Goal: Task Accomplishment & Management: Use online tool/utility

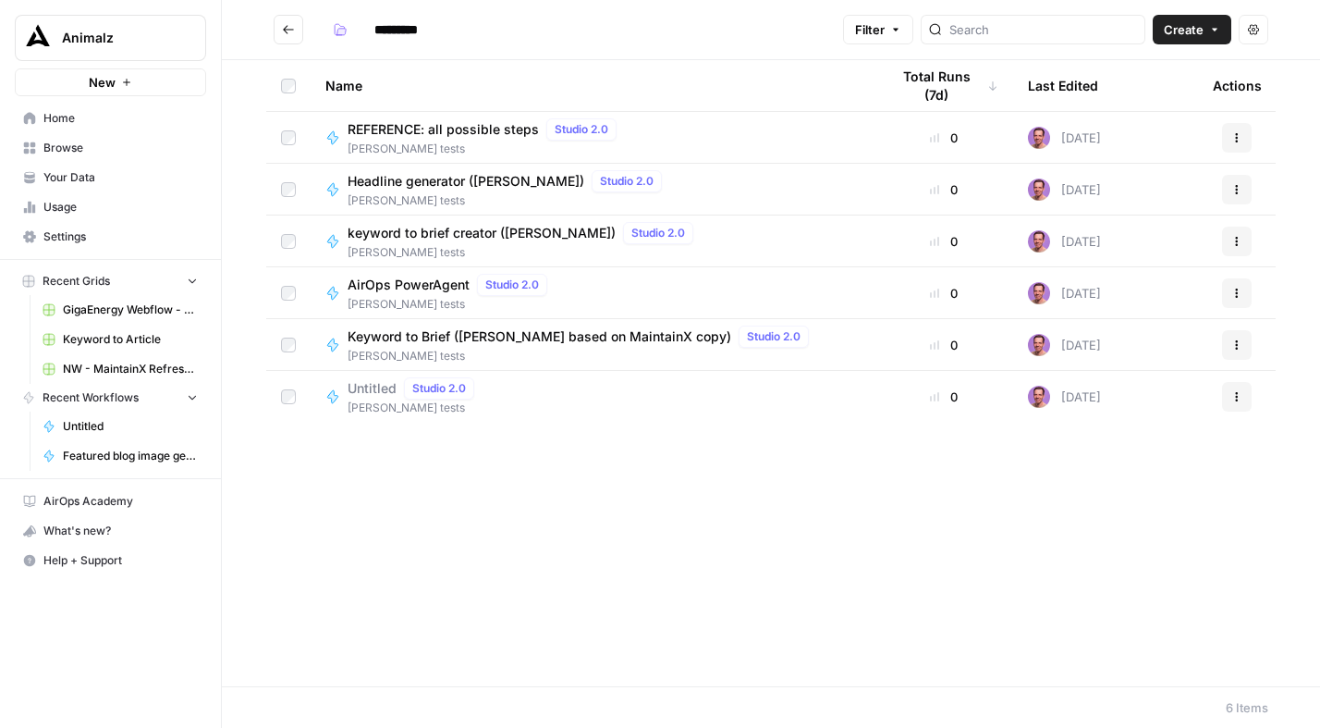
click at [461, 229] on span "keyword to brief creator ([PERSON_NAME])" at bounding box center [482, 233] width 268 height 18
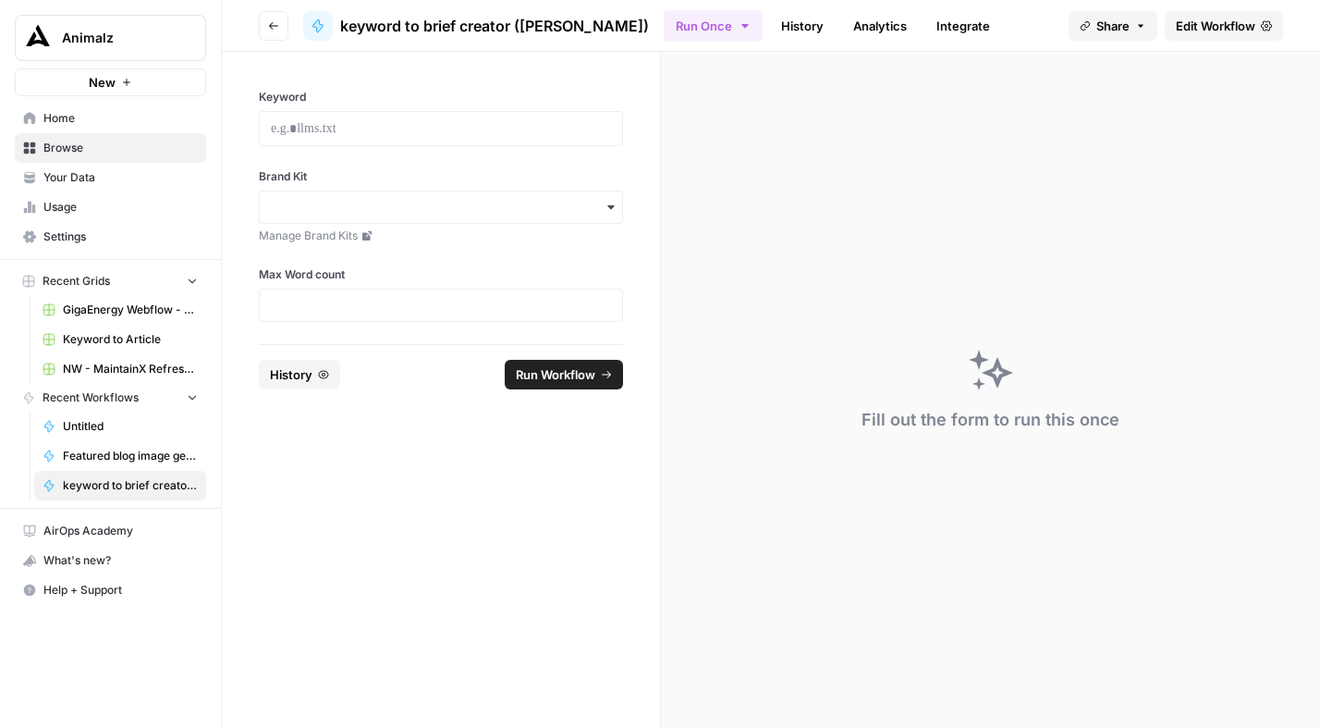
click at [1230, 27] on span "Edit Workflow" at bounding box center [1216, 26] width 80 height 18
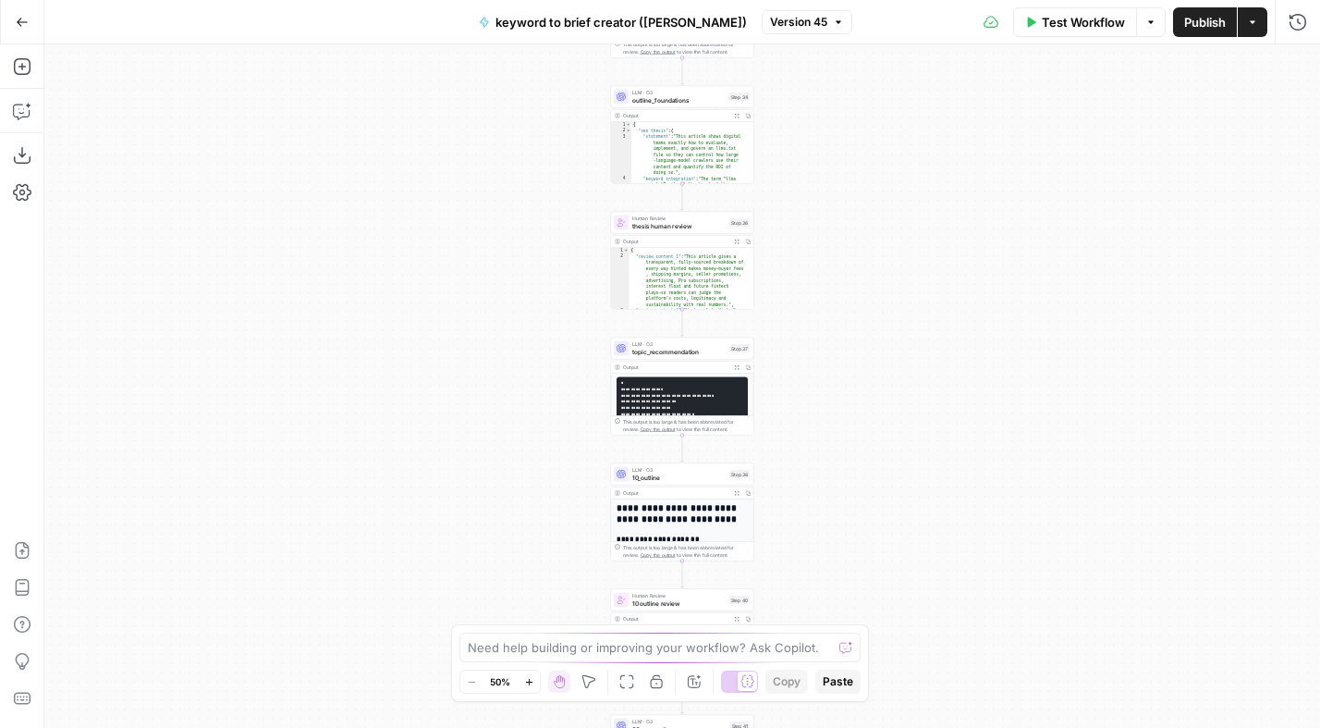
click at [14, 15] on button "Go Back" at bounding box center [22, 22] width 33 height 33
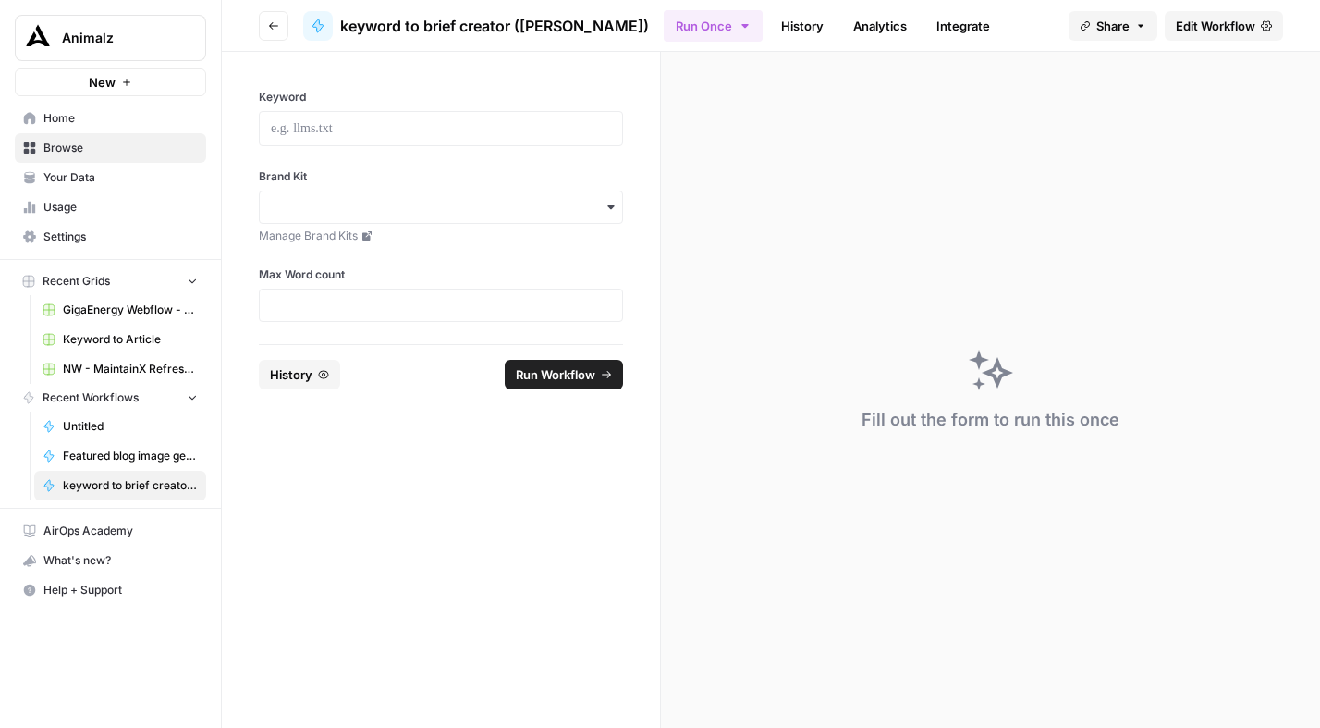
click at [275, 28] on icon "button" at bounding box center [273, 25] width 11 height 11
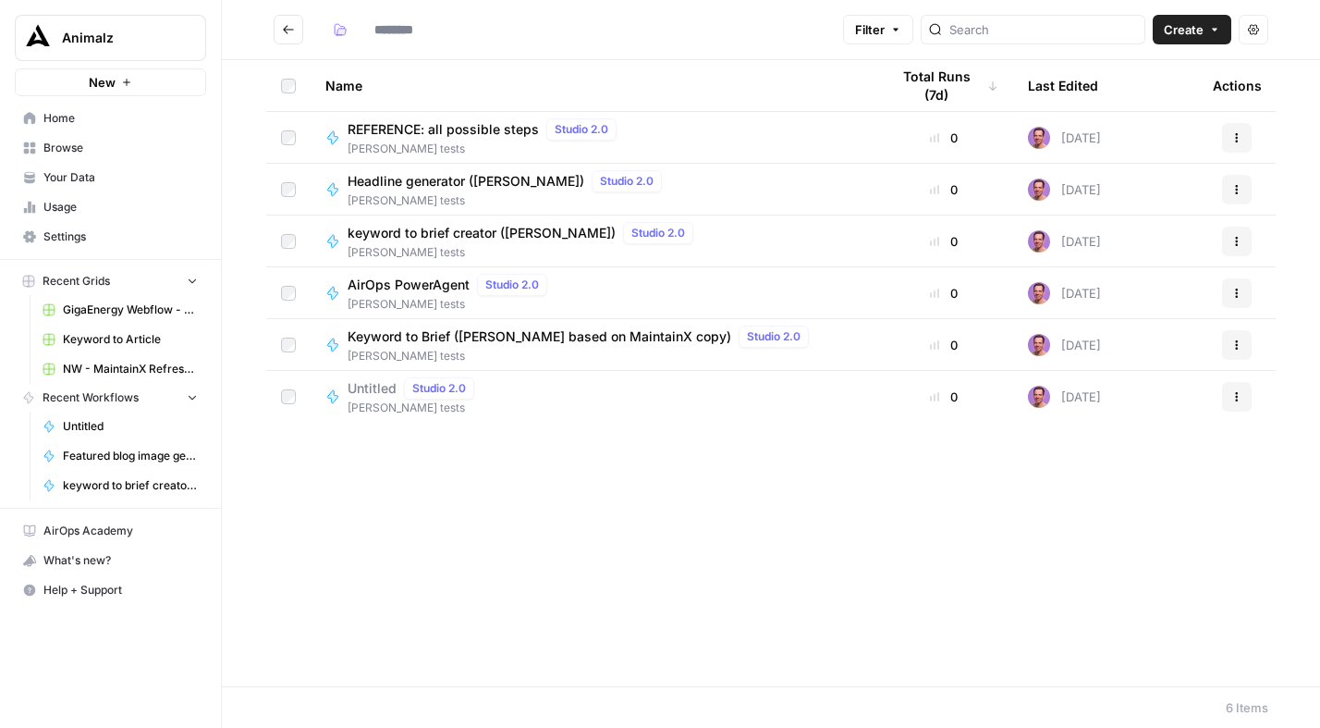
type input "*********"
click at [382, 398] on div "Untitled Studio 2.0" at bounding box center [415, 388] width 134 height 22
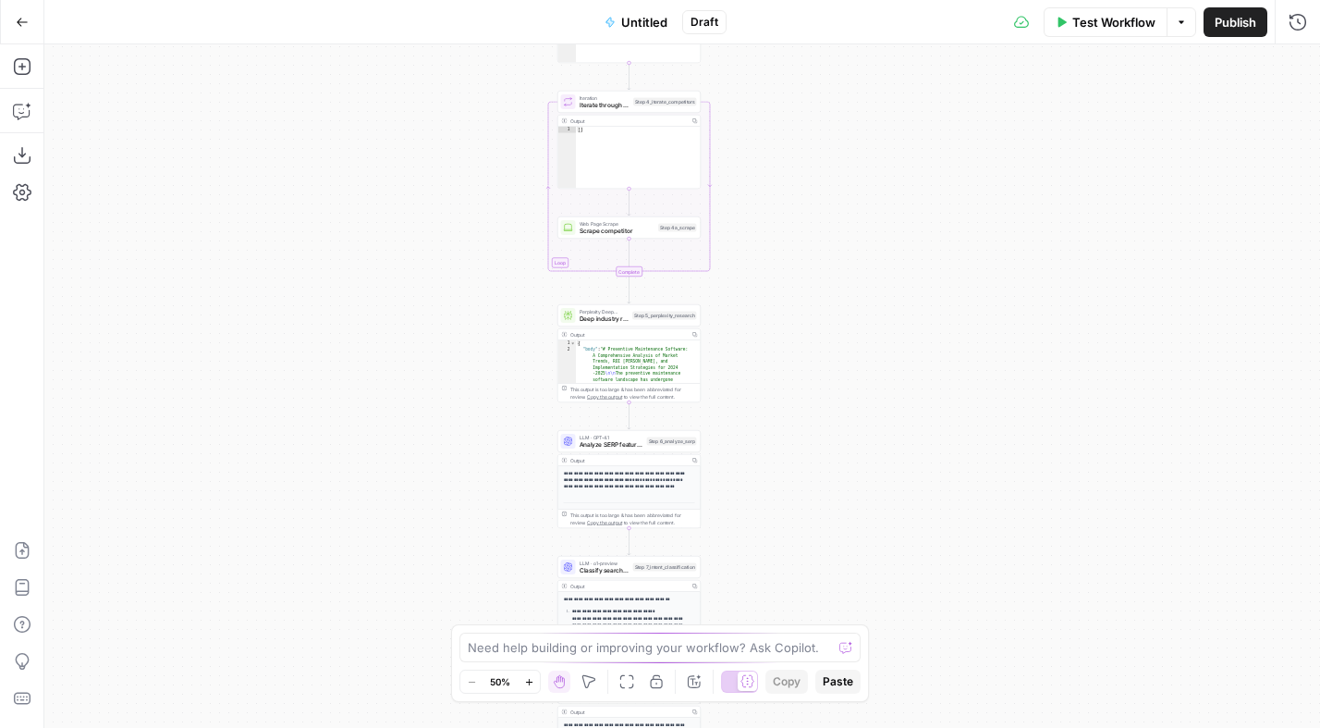
click at [643, 21] on span "Untitled" at bounding box center [644, 22] width 46 height 18
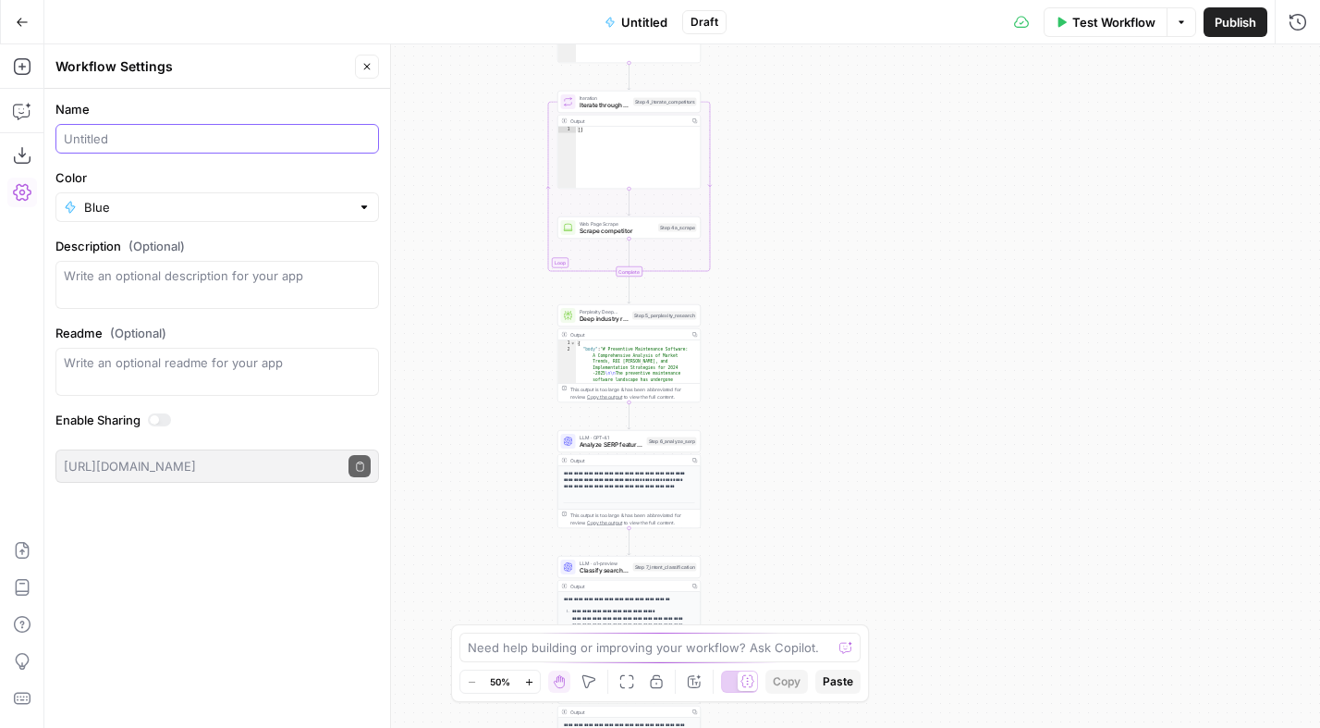
click at [114, 141] on input "Name" at bounding box center [217, 138] width 307 height 18
type input "Keyword to Brief - [PERSON_NAME] Code"
click at [125, 548] on div "Name Keyword to Brief - [PERSON_NAME] Code Color Blue Description (Optional) Re…" at bounding box center [217, 408] width 346 height 639
click at [1070, 131] on div "Workflow Set Inputs Inputs SEO Research Semrush Keyword Overview Step 1_semrush…" at bounding box center [682, 385] width 1276 height 683
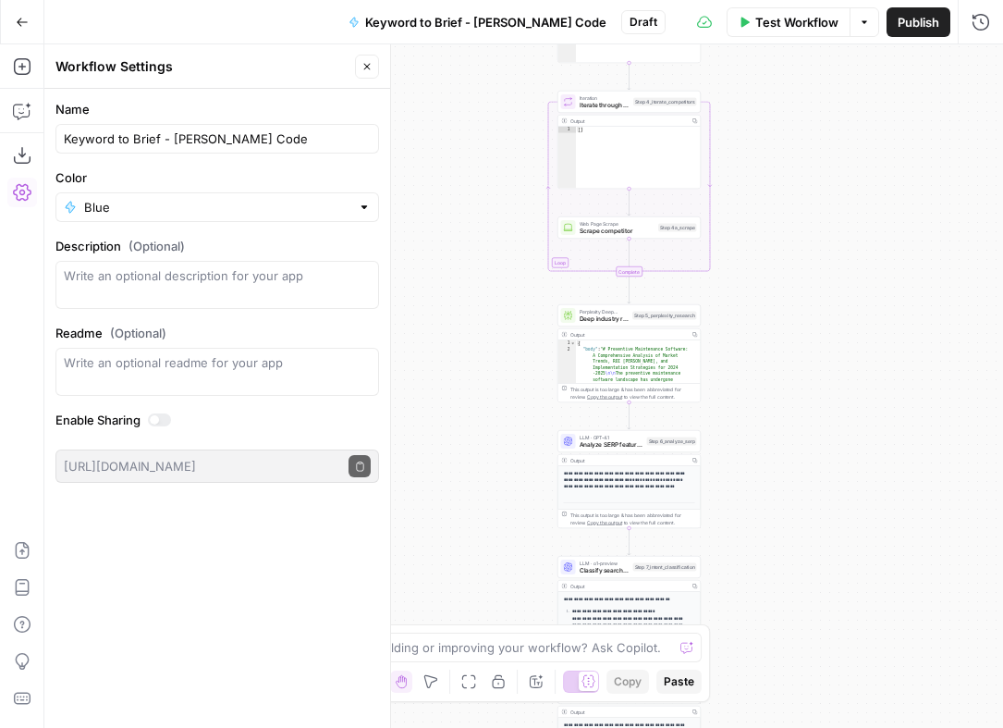
click at [902, 22] on span "Publish" at bounding box center [919, 22] width 42 height 18
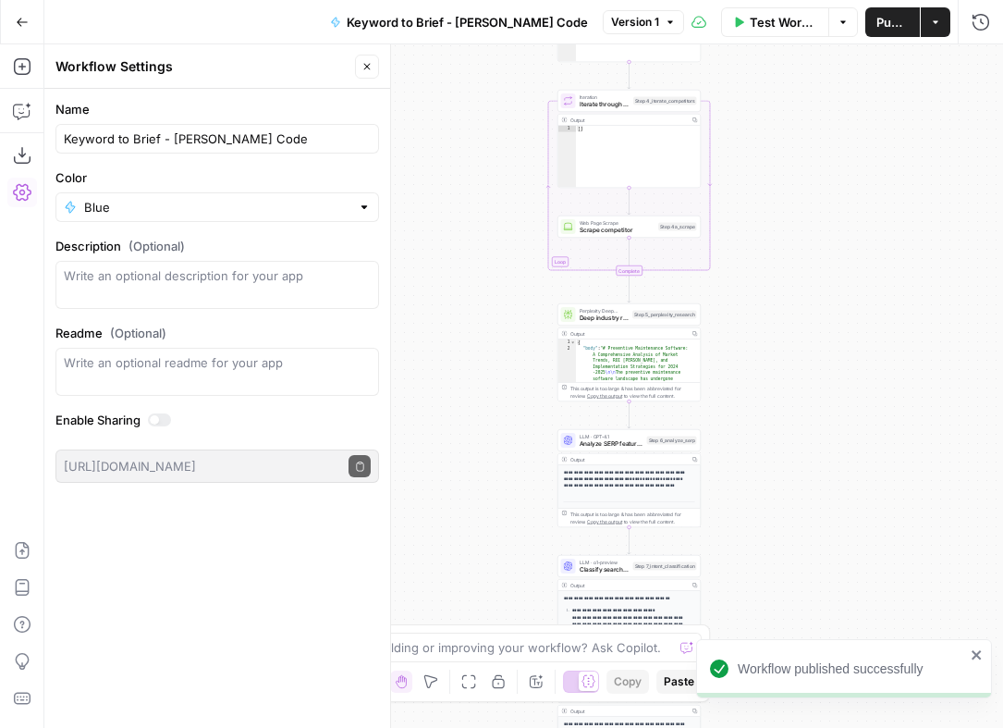
drag, startPoint x: 938, startPoint y: 378, endPoint x: 924, endPoint y: 286, distance: 93.6
click at [938, 377] on div "Workflow Set Inputs Inputs SEO Research Semrush Keyword Overview Step 1_semrush…" at bounding box center [523, 385] width 959 height 683
click at [845, 34] on button "Options" at bounding box center [843, 22] width 30 height 30
click at [922, 147] on div "Workflow Set Inputs Inputs SEO Research Semrush Keyword Overview Step 1_semrush…" at bounding box center [523, 385] width 959 height 683
click at [886, 133] on div "Workflow Set Inputs Inputs SEO Research Semrush Keyword Overview Step 1_semrush…" at bounding box center [523, 385] width 959 height 683
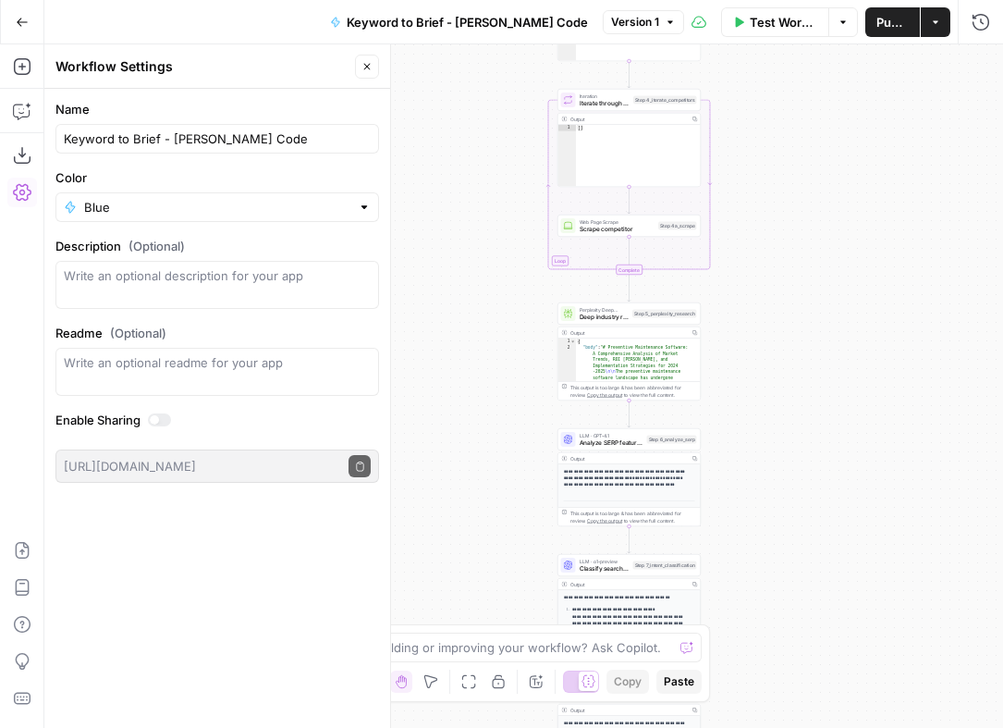
click at [940, 18] on button "Actions" at bounding box center [936, 22] width 30 height 30
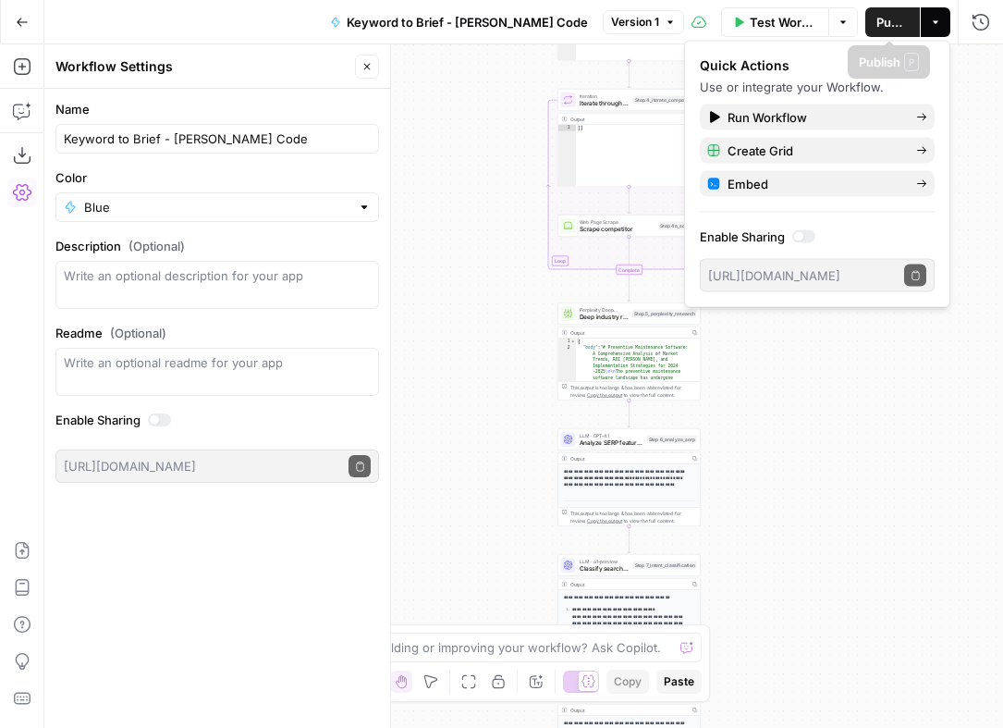
click at [459, 90] on div "Workflow Set Inputs Inputs SEO Research Semrush Keyword Overview Step 1_semrush…" at bounding box center [523, 385] width 959 height 683
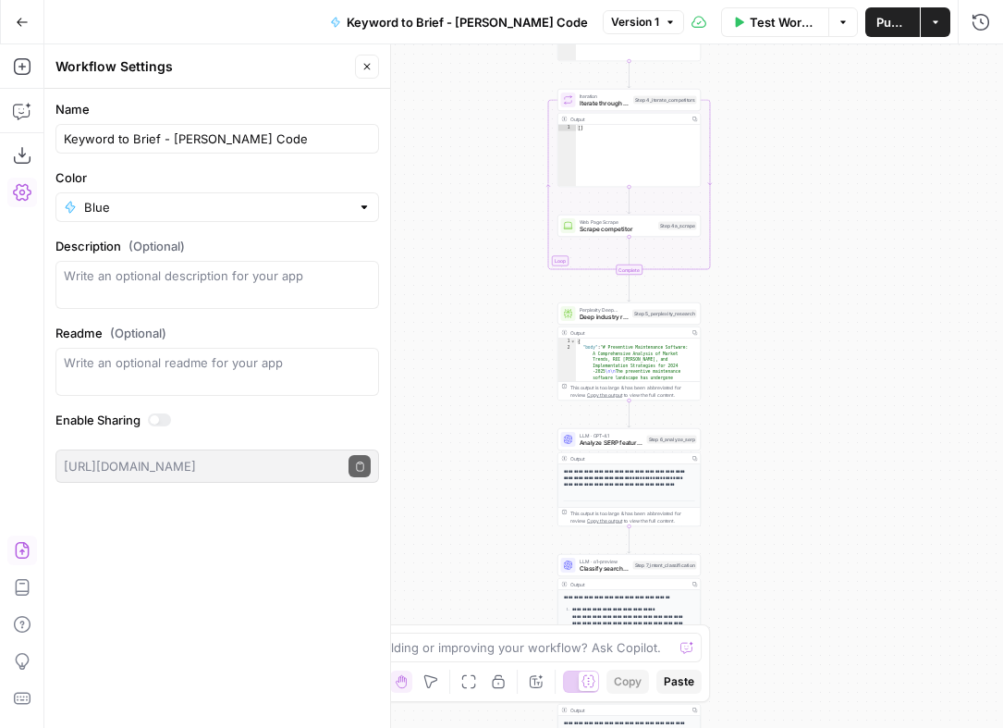
click at [22, 552] on icon "button" at bounding box center [22, 550] width 18 height 18
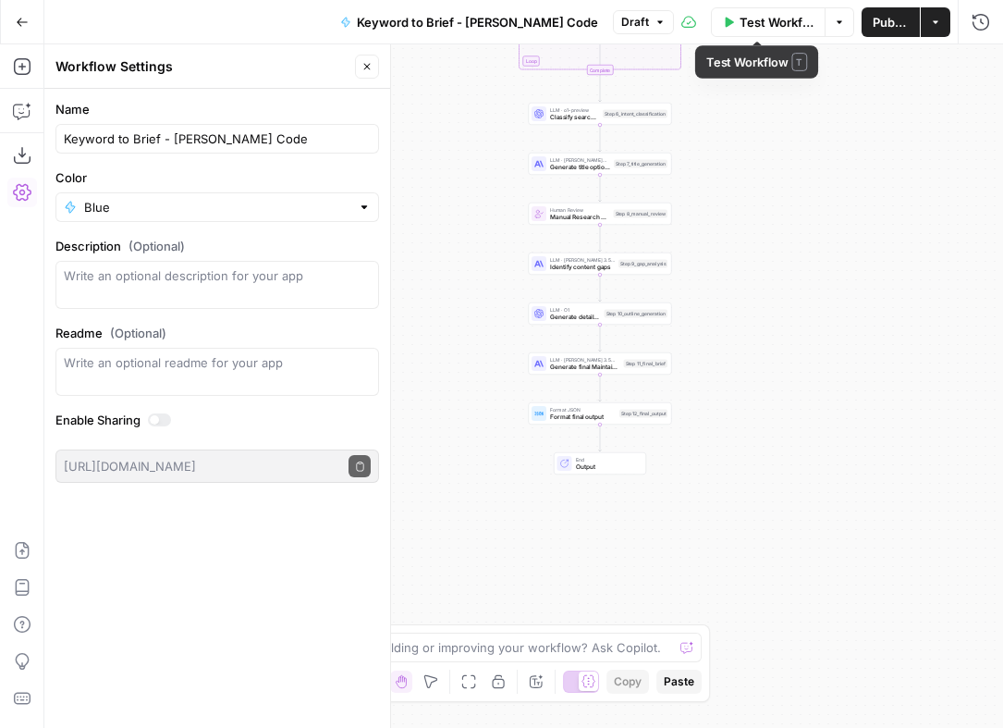
click at [774, 28] on span "Test Workflow" at bounding box center [777, 22] width 74 height 18
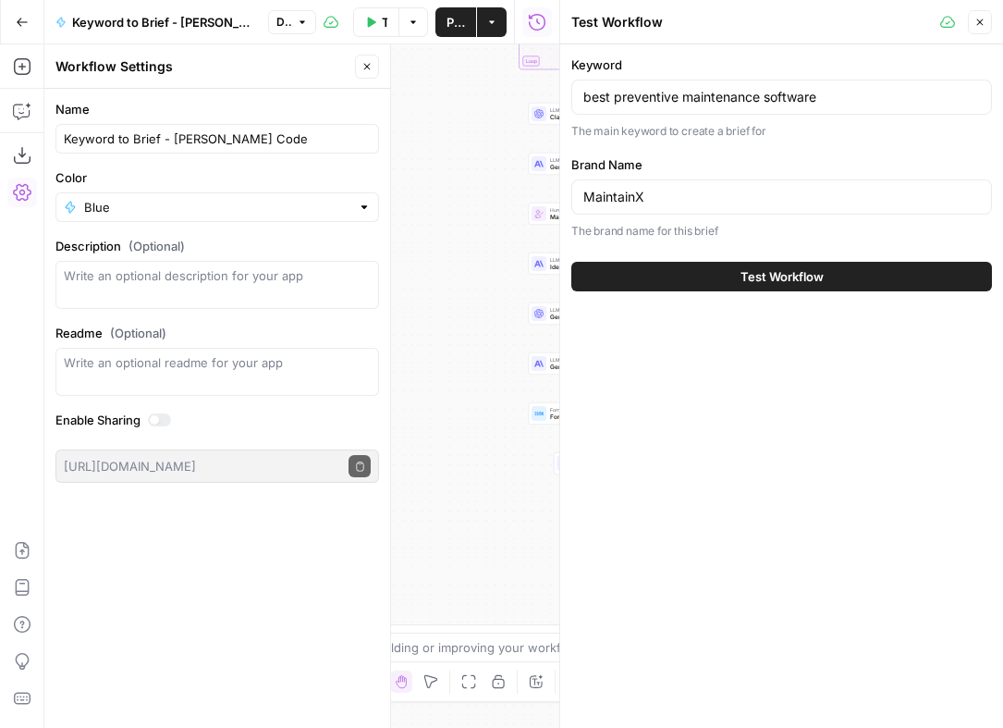
click at [776, 270] on span "Test Workflow" at bounding box center [781, 276] width 83 height 18
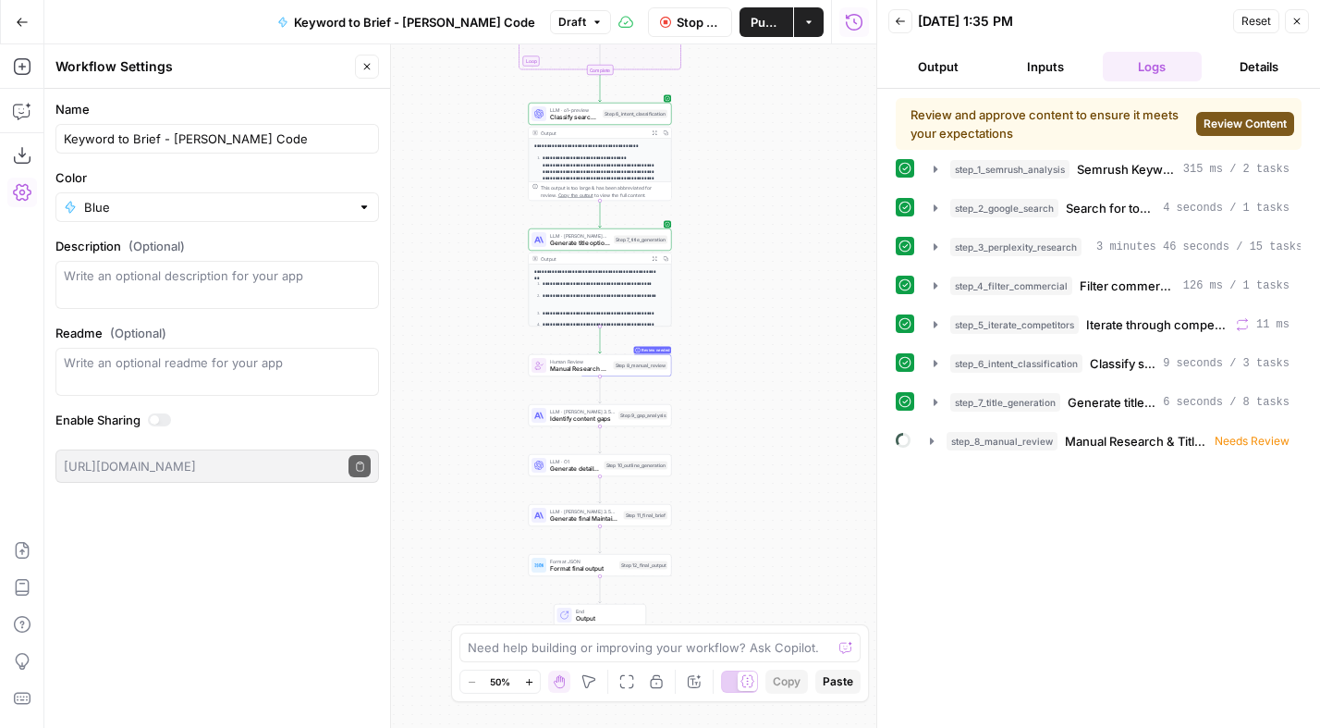
click at [1245, 116] on span "Review Content" at bounding box center [1245, 124] width 83 height 17
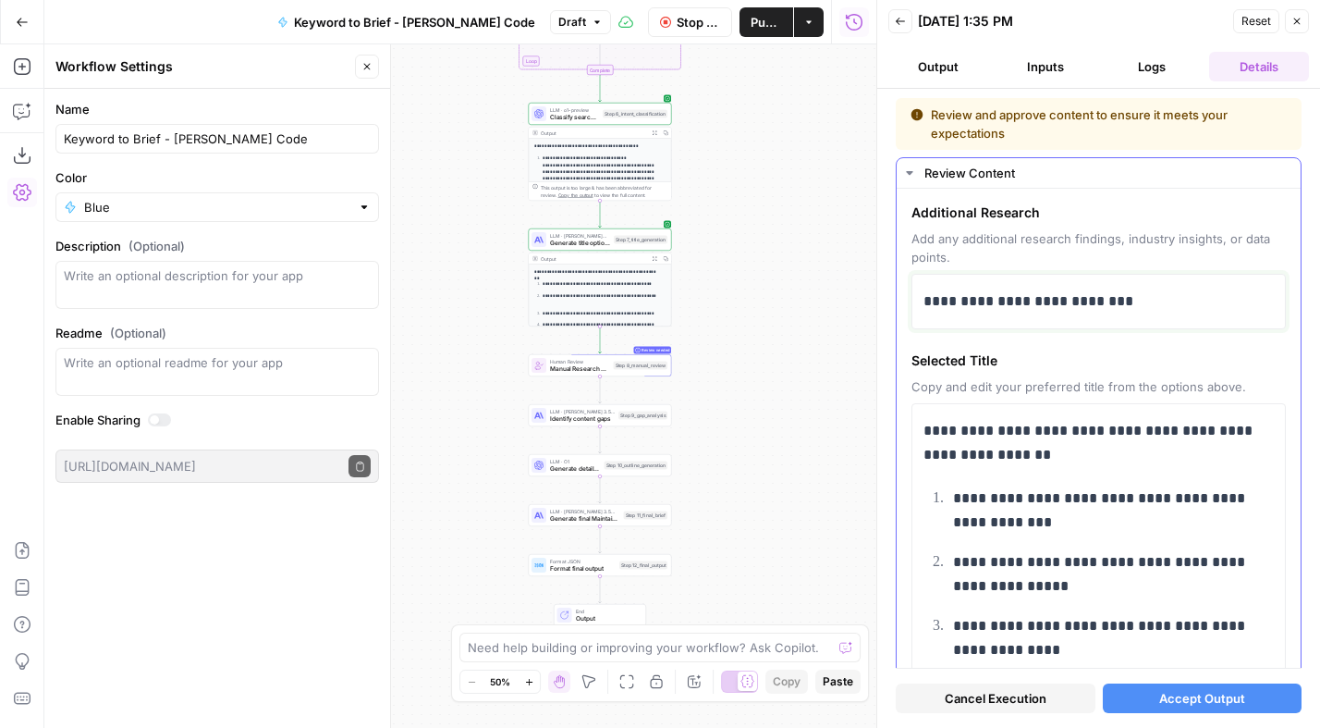
click at [1008, 303] on p "**********" at bounding box center [1092, 301] width 337 height 24
drag, startPoint x: 1133, startPoint y: 296, endPoint x: 905, endPoint y: 306, distance: 228.6
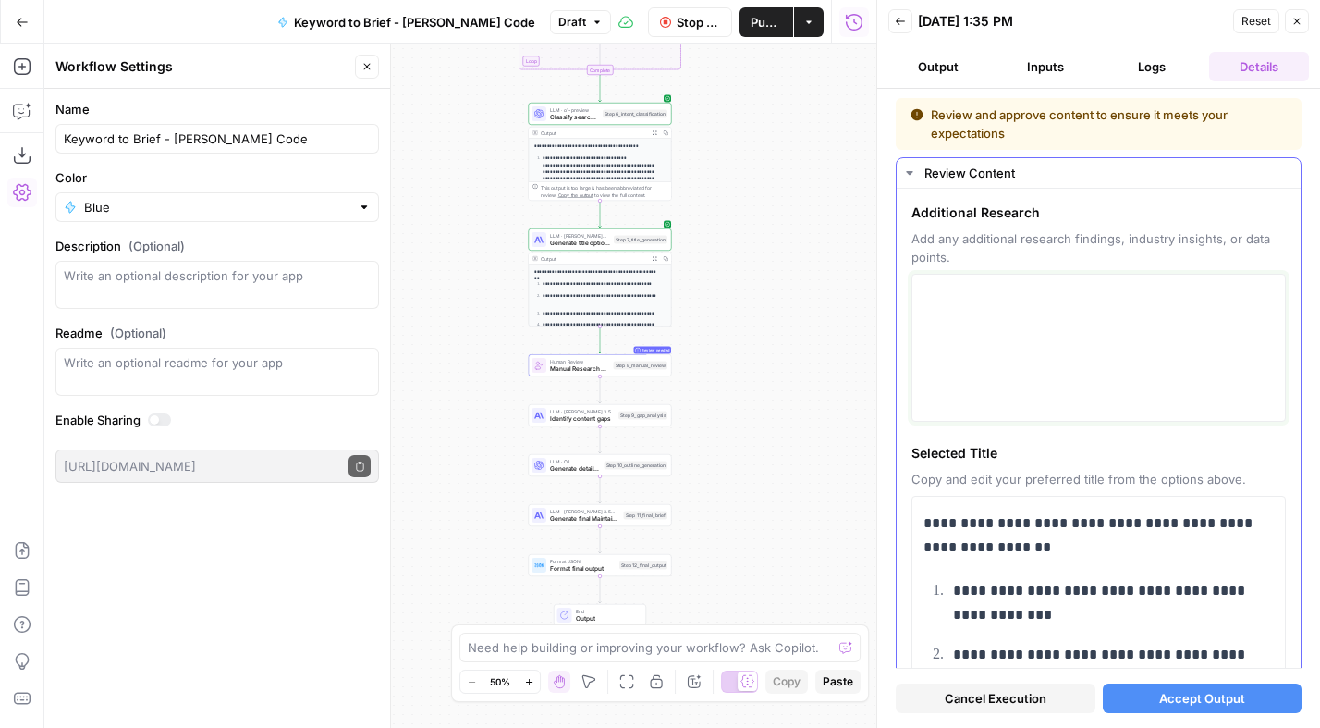
click at [1069, 298] on textarea at bounding box center [1099, 347] width 350 height 131
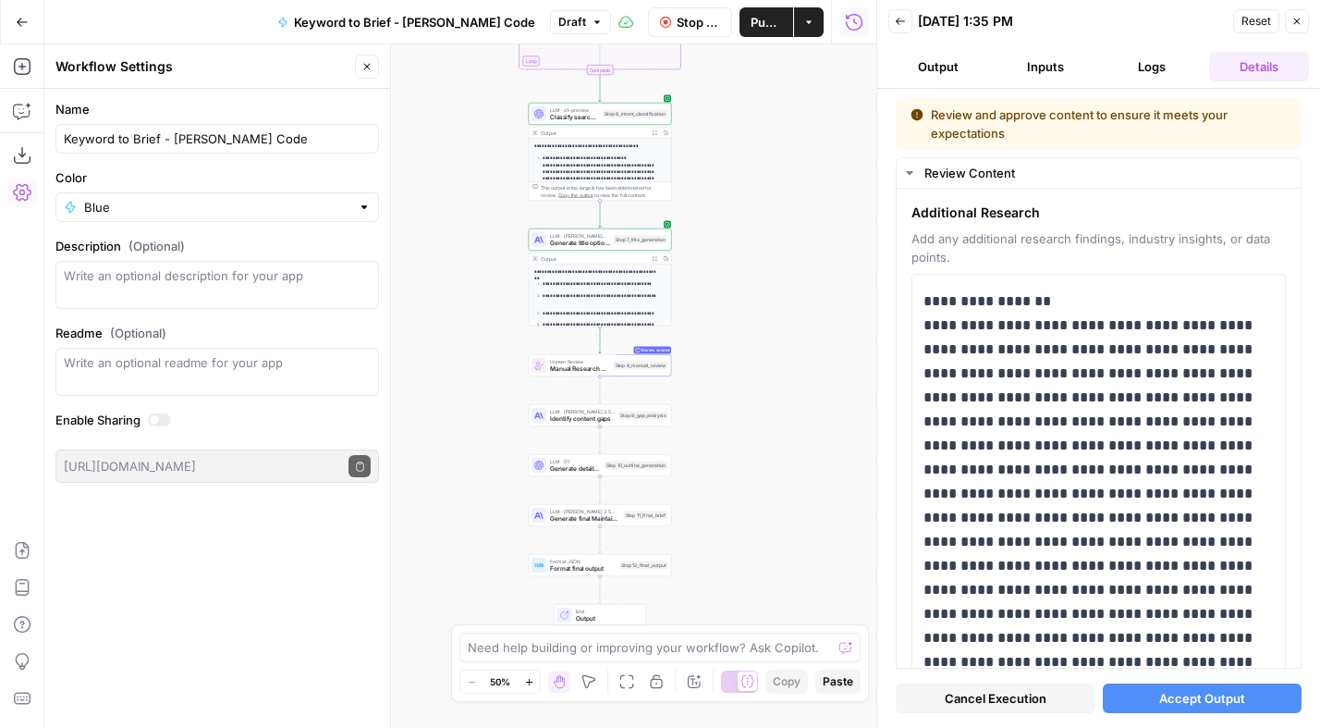
click at [1204, 700] on span "Accept Output" at bounding box center [1202, 698] width 86 height 18
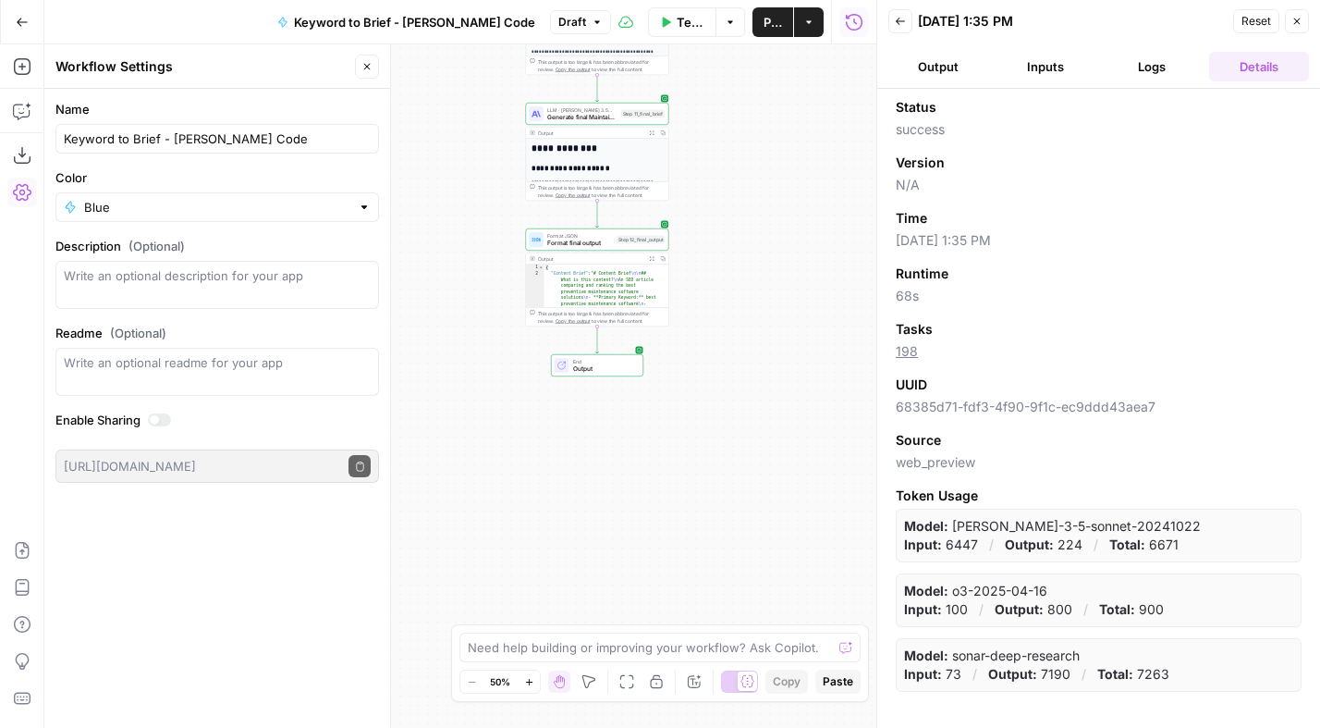
click at [580, 354] on div "End Output" at bounding box center [597, 365] width 92 height 22
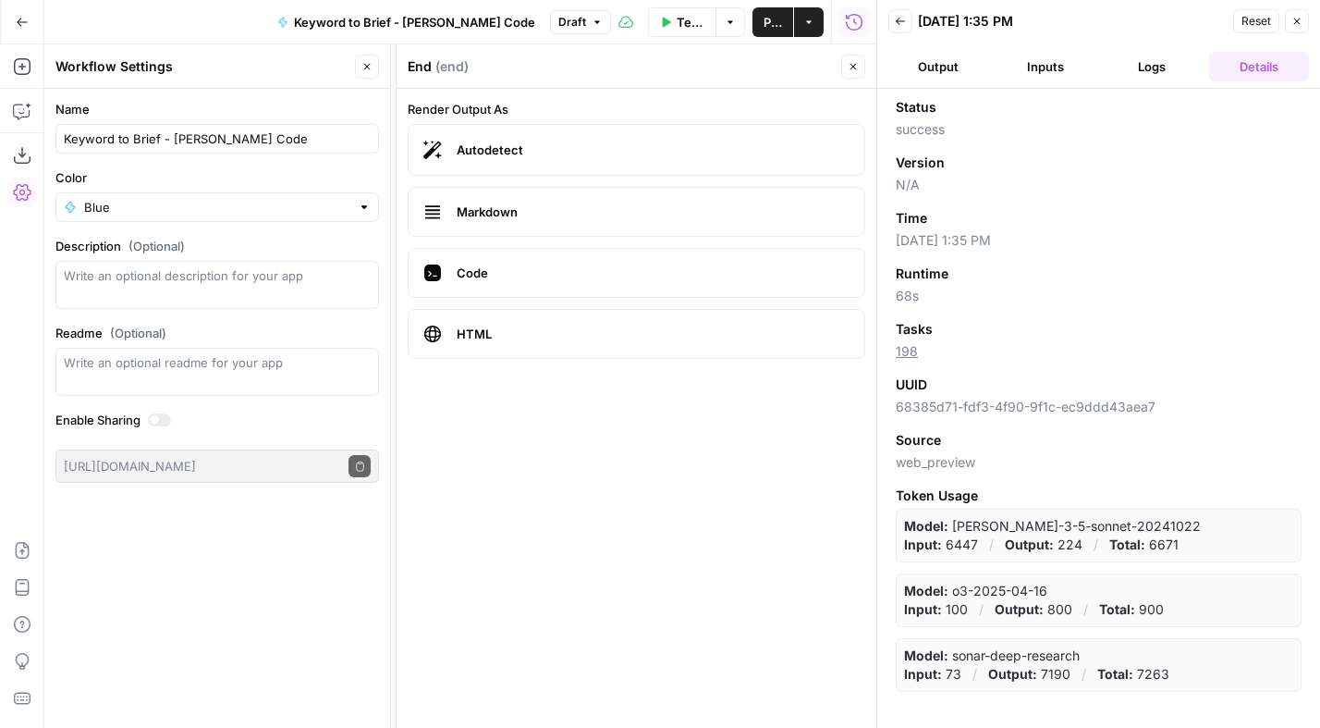
click at [726, 26] on icon "button" at bounding box center [730, 22] width 11 height 11
click at [666, 92] on span "View Last Test" at bounding box center [679, 91] width 81 height 18
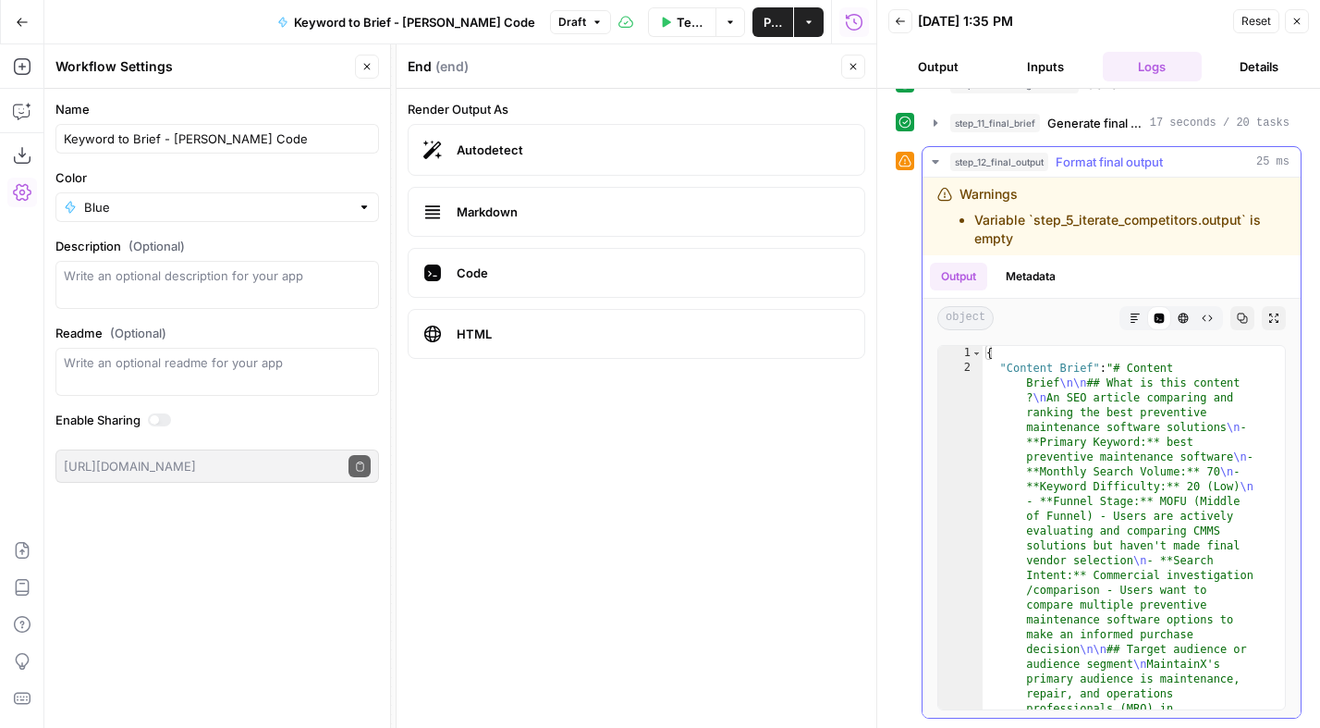
scroll to position [393, 0]
click at [940, 124] on icon "button" at bounding box center [935, 123] width 15 height 15
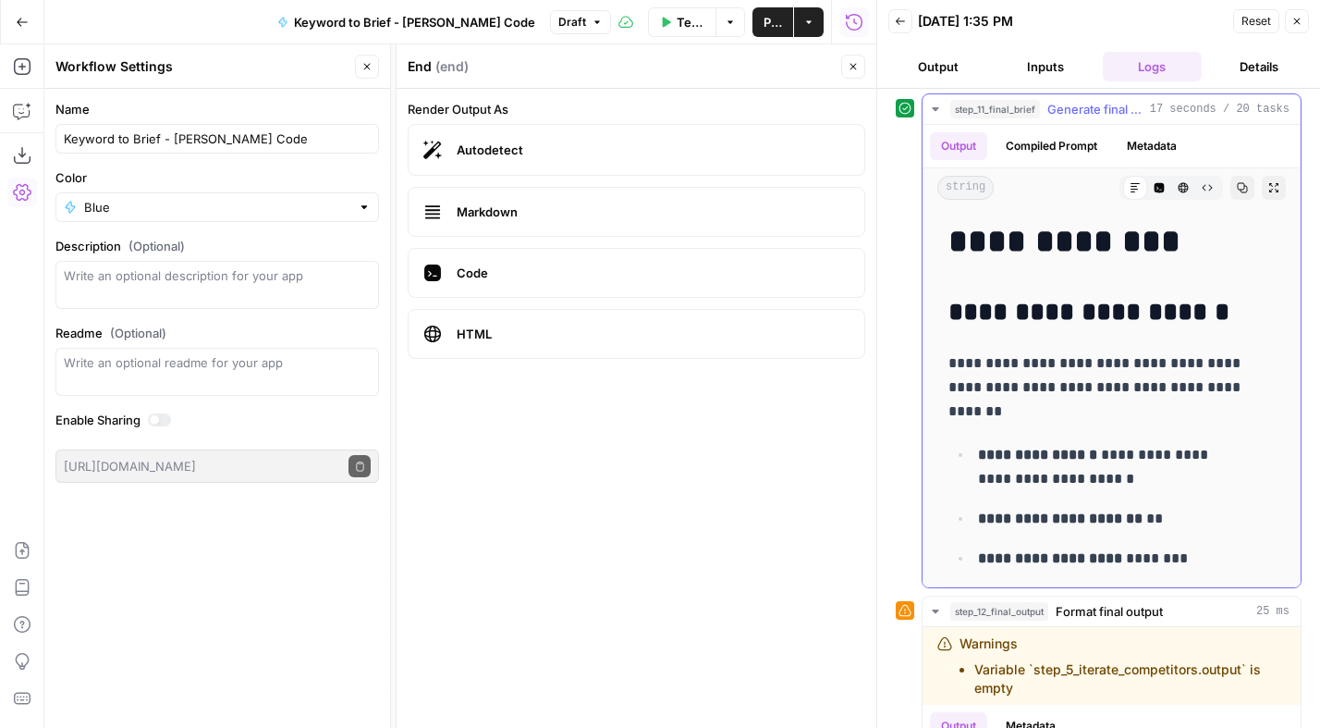
click at [1237, 193] on icon "button" at bounding box center [1242, 187] width 11 height 11
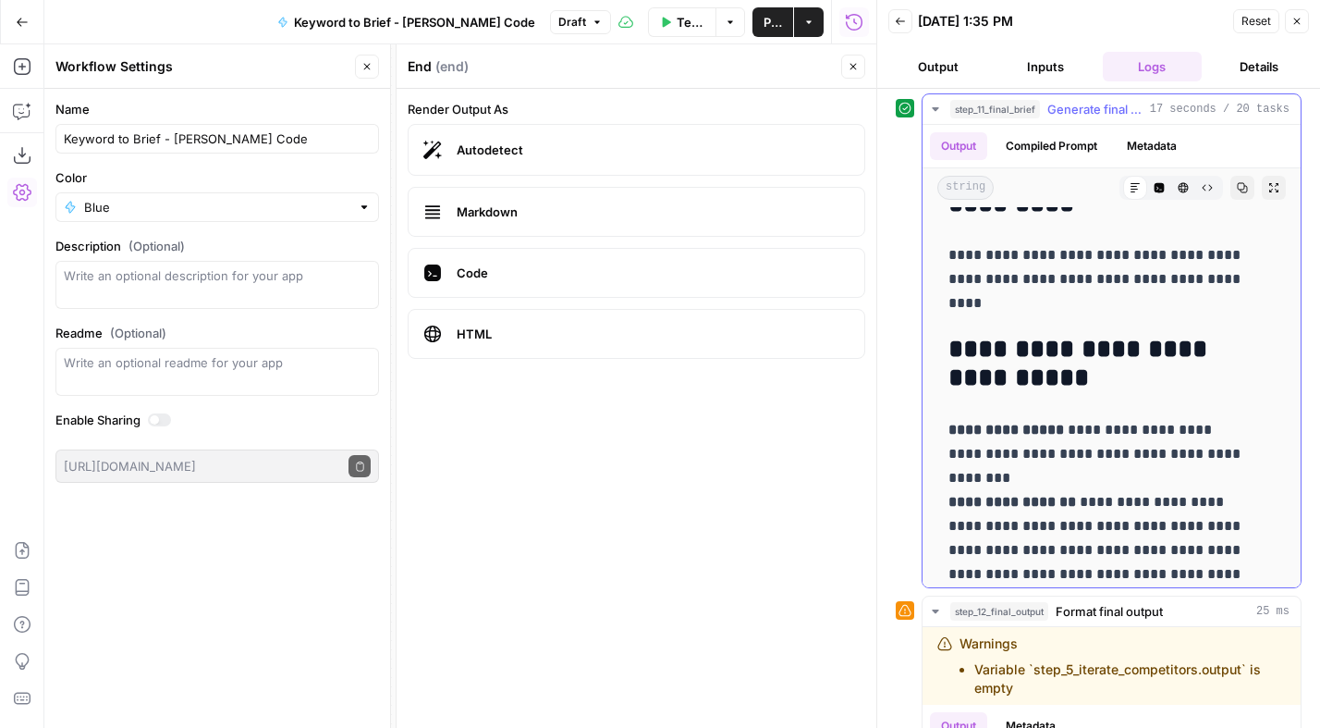
scroll to position [3844, 0]
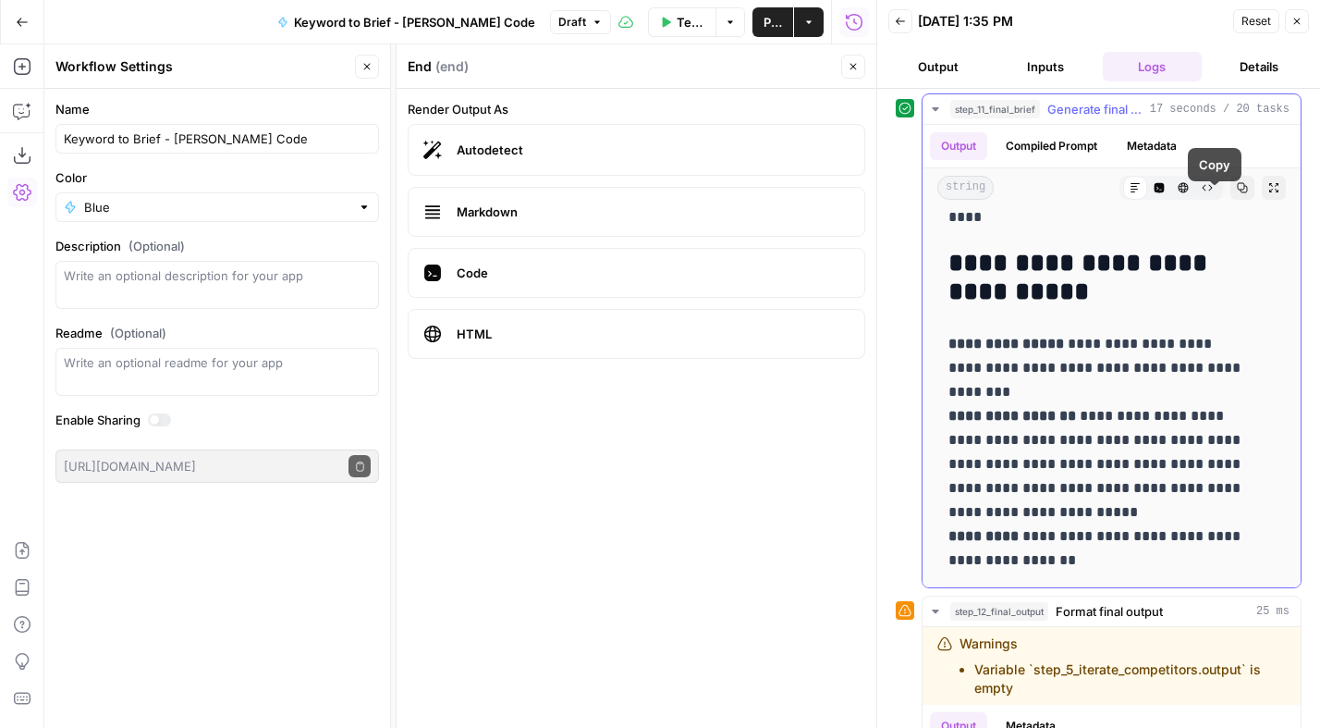
click at [1230, 200] on button "Copy" at bounding box center [1242, 188] width 24 height 24
